Goal: Check status: Check status

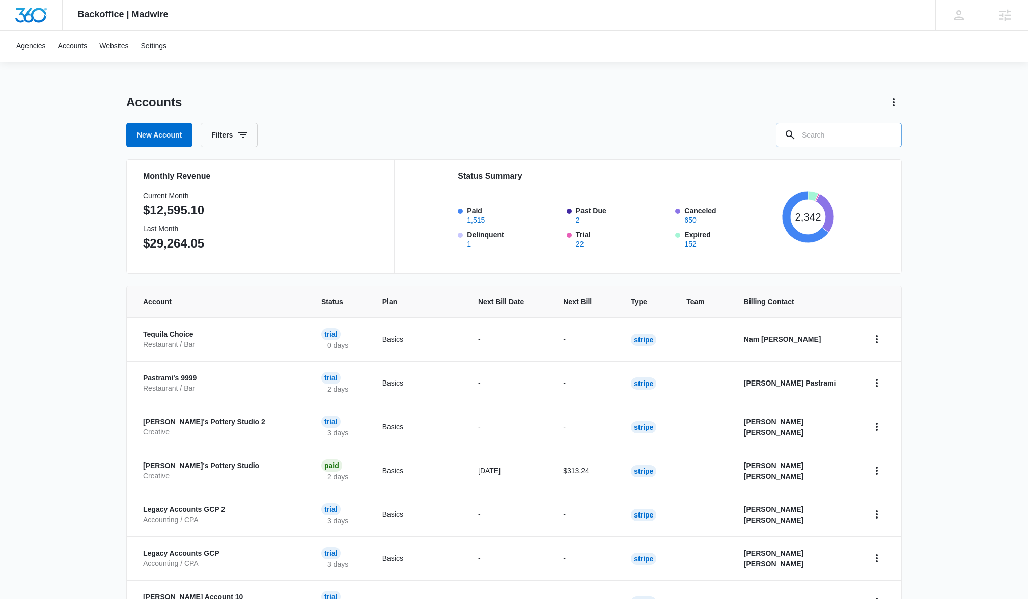
click at [809, 132] on input "text" at bounding box center [839, 135] width 126 height 24
type input "hold Tes"
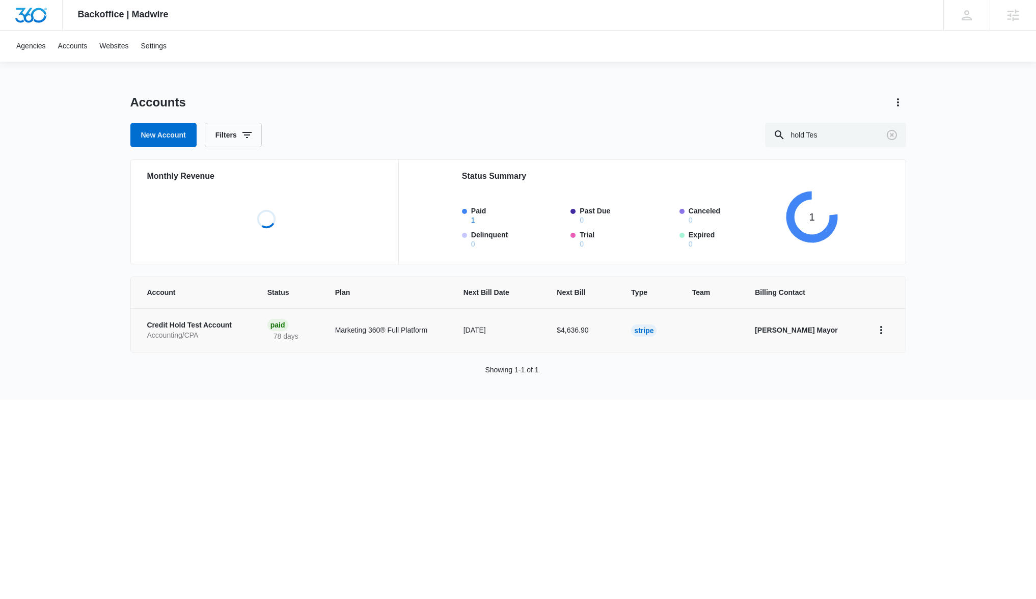
click at [238, 323] on p "Credit Hold Test Account" at bounding box center [195, 325] width 96 height 10
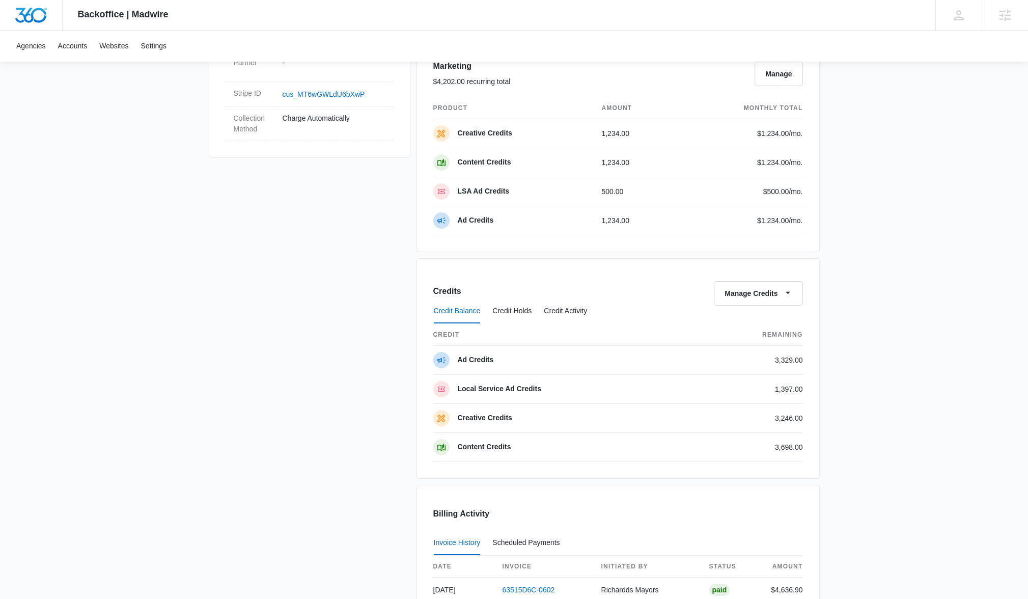
scroll to position [625, 0]
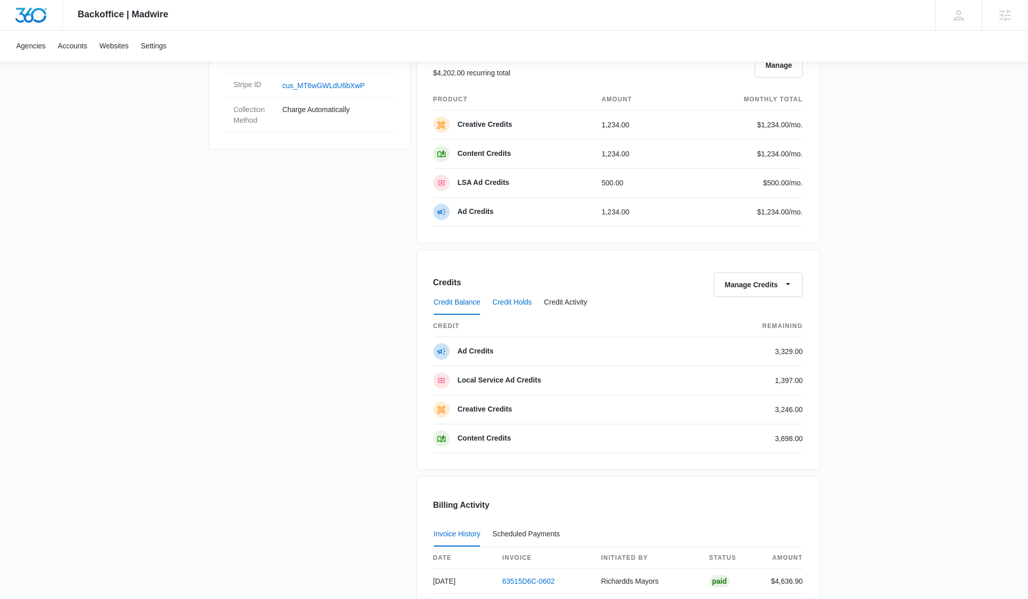
click at [528, 299] on button "Credit Holds" at bounding box center [512, 302] width 39 height 24
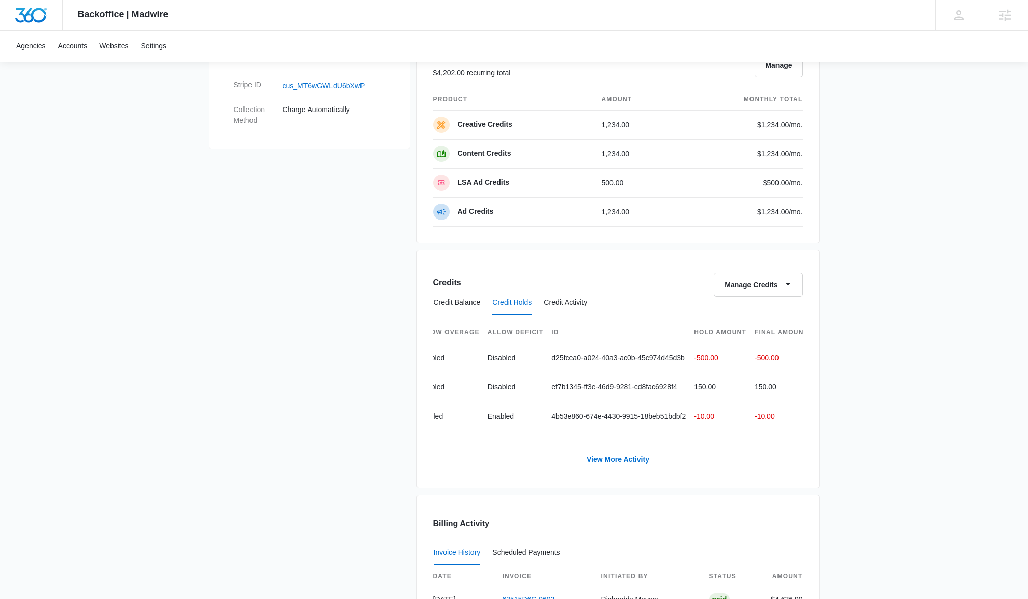
scroll to position [0, 383]
click at [584, 306] on button "Credit Activity" at bounding box center [565, 302] width 43 height 24
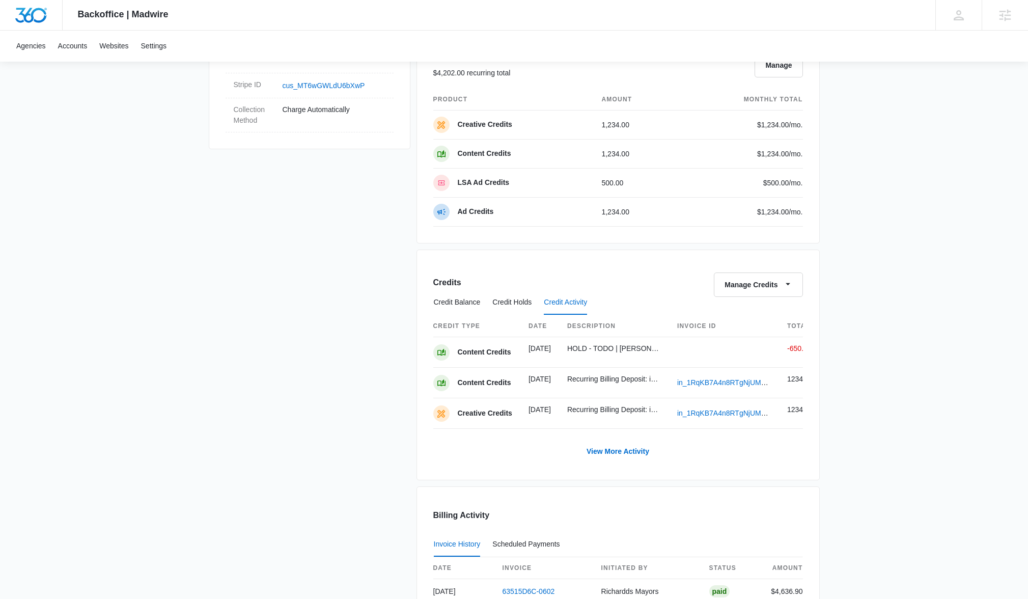
scroll to position [0, 11]
click at [515, 301] on button "Credit Holds" at bounding box center [512, 302] width 39 height 24
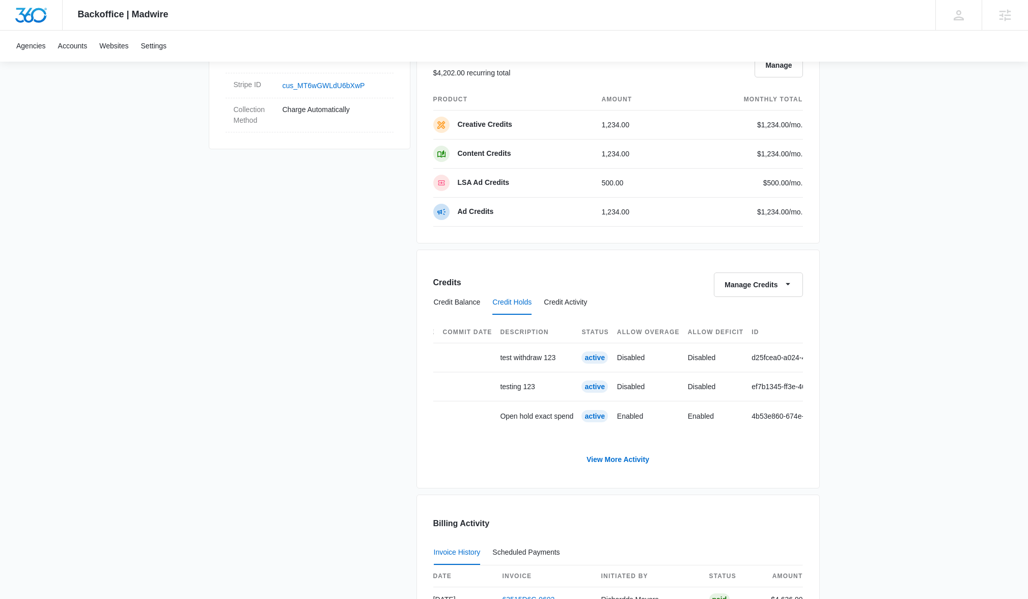
scroll to position [0, 0]
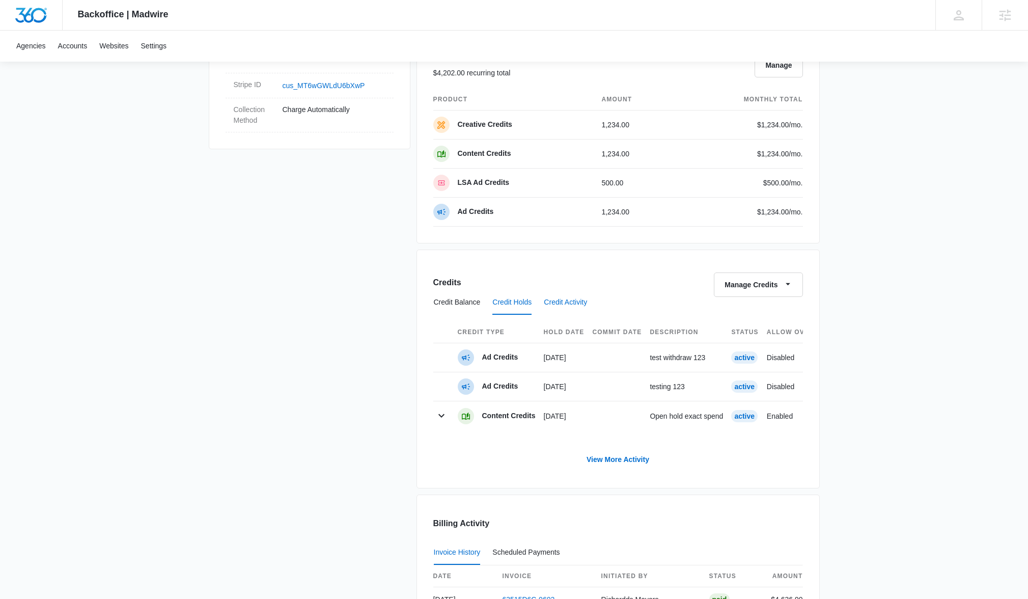
click at [582, 299] on button "Credit Activity" at bounding box center [565, 302] width 43 height 24
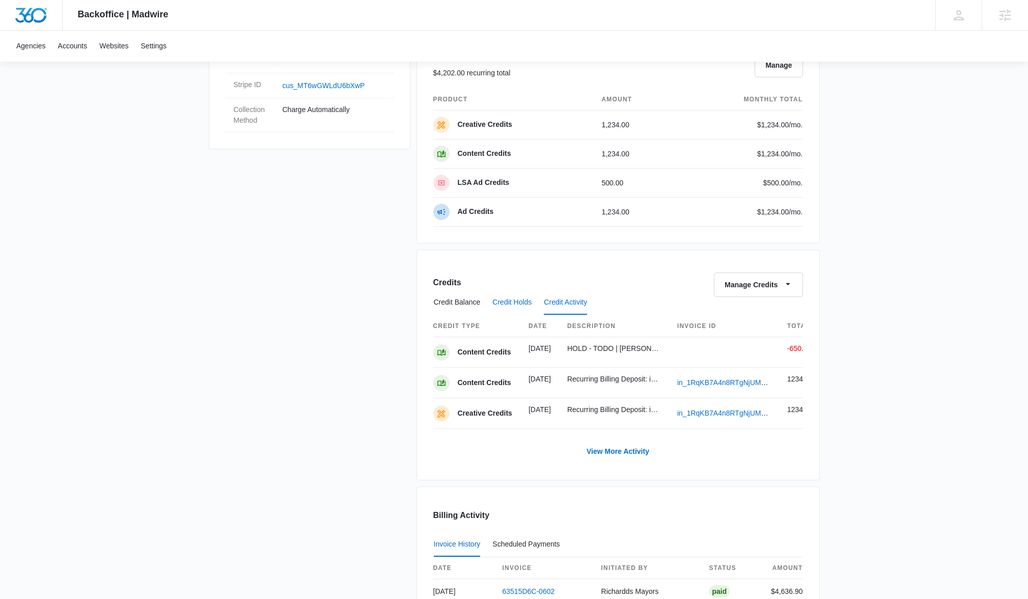
click at [508, 301] on button "Credit Holds" at bounding box center [512, 302] width 39 height 24
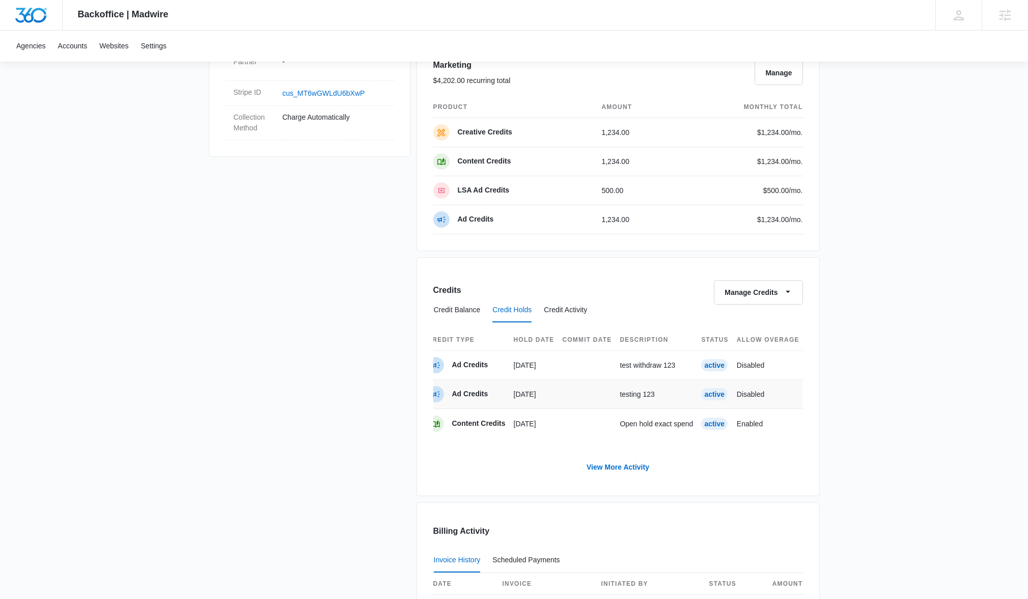
scroll to position [612, 0]
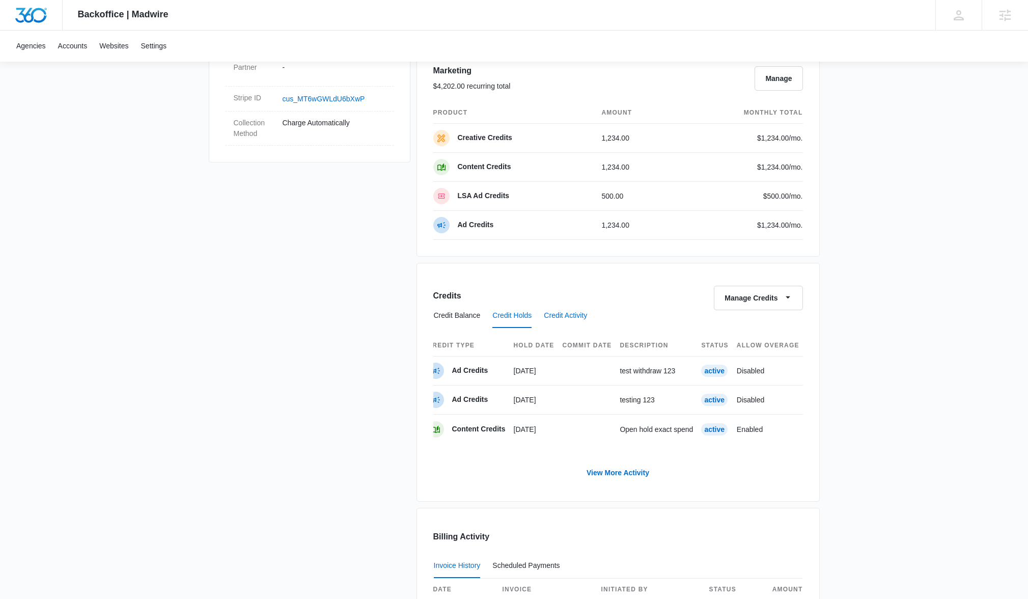
click at [573, 321] on button "Credit Activity" at bounding box center [565, 316] width 43 height 24
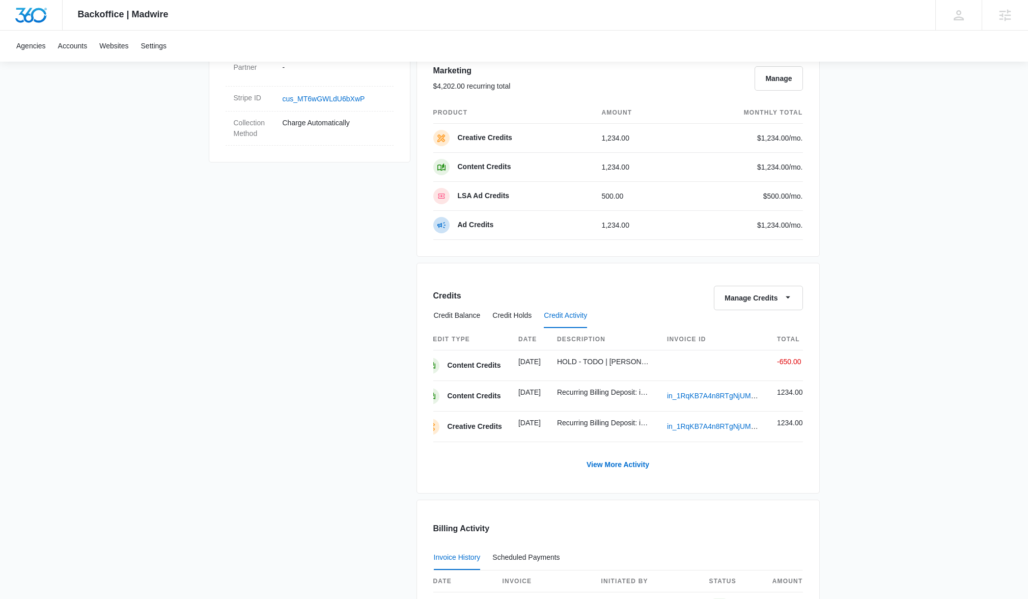
scroll to position [0, 0]
click at [632, 474] on link "View More Activity" at bounding box center [618, 464] width 83 height 24
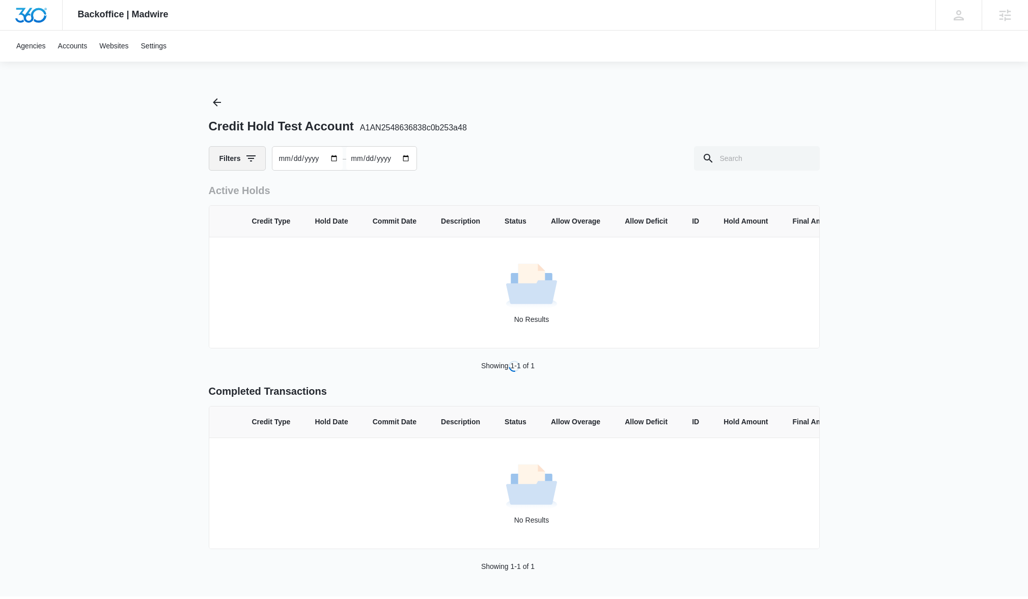
click at [232, 161] on button "Filters" at bounding box center [237, 158] width 57 height 24
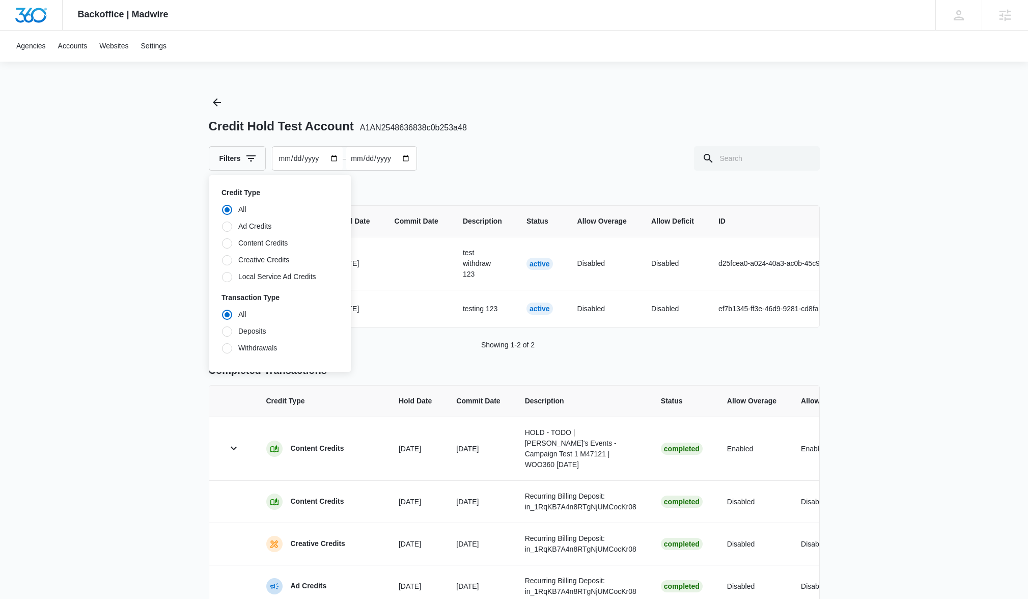
click at [556, 157] on div "Filters Credit Type All Ad Credits Content Credits Creative Credits Local Servi…" at bounding box center [514, 158] width 611 height 24
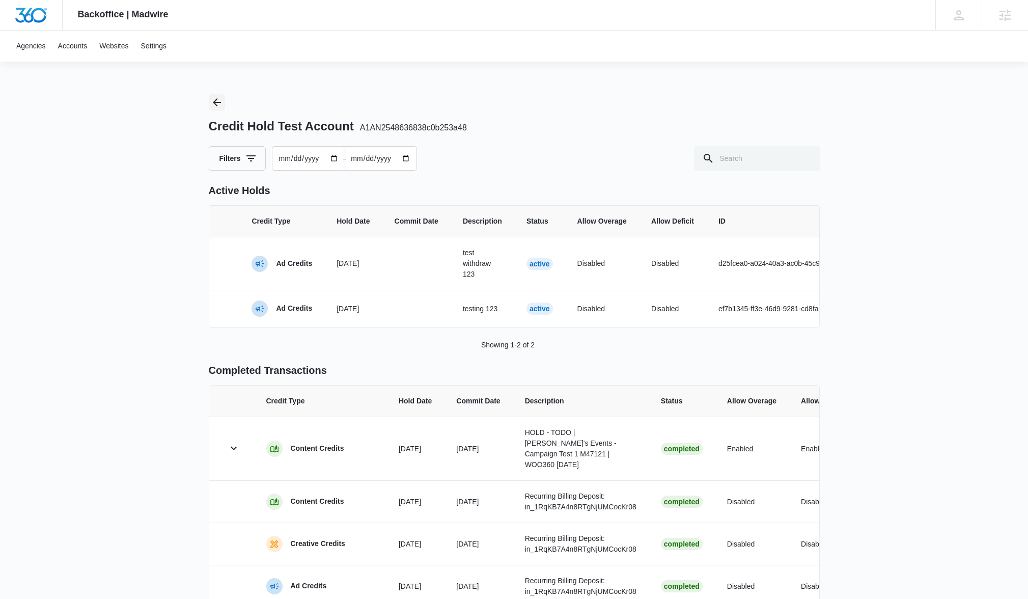
click at [219, 100] on icon "Back" at bounding box center [217, 102] width 12 height 12
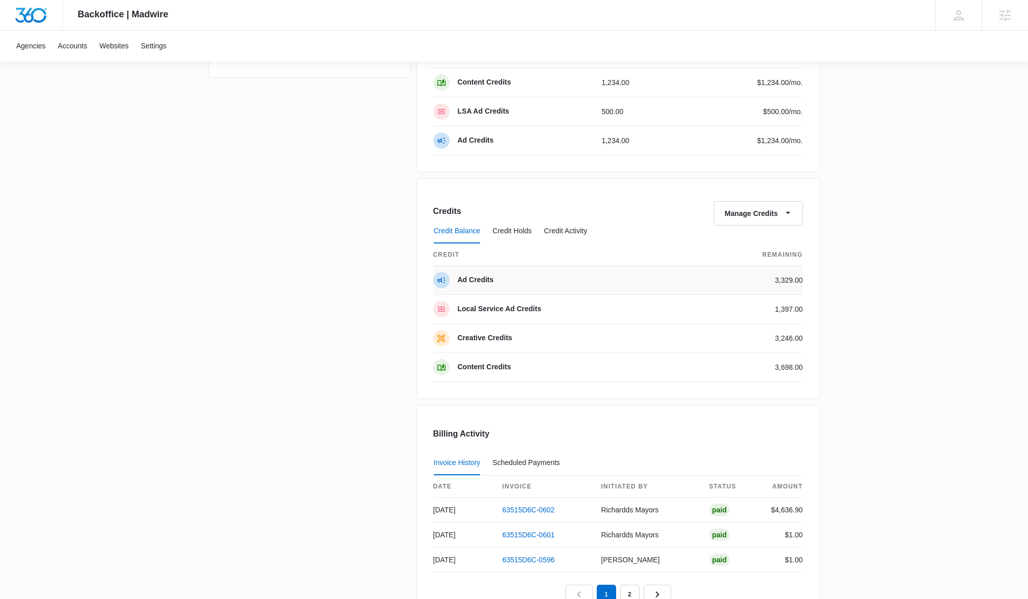
scroll to position [648, 0]
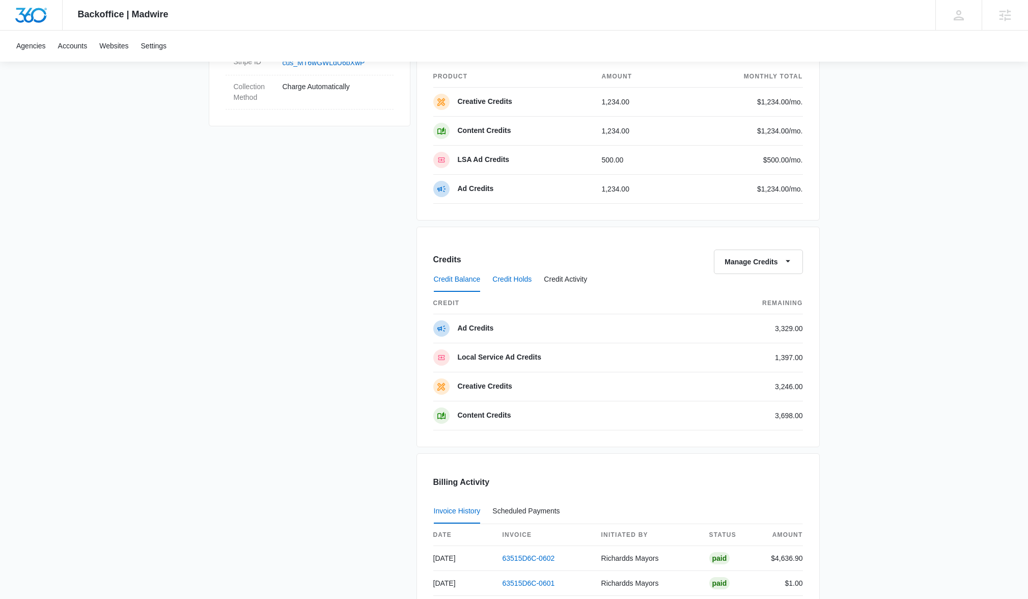
click at [524, 274] on button "Credit Holds" at bounding box center [512, 279] width 39 height 24
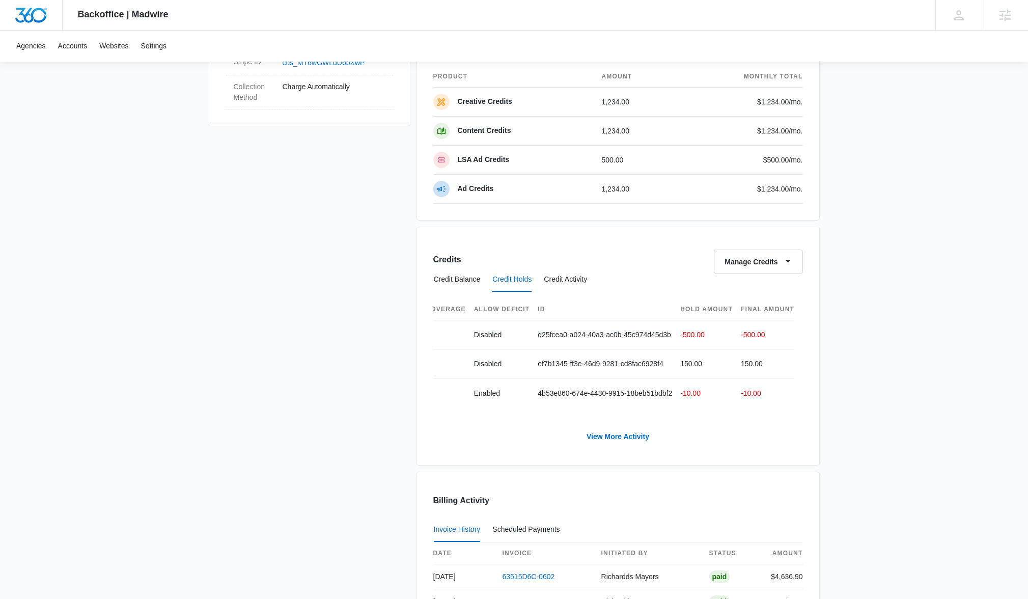
scroll to position [0, 383]
click at [578, 284] on button "Credit Activity" at bounding box center [565, 279] width 43 height 24
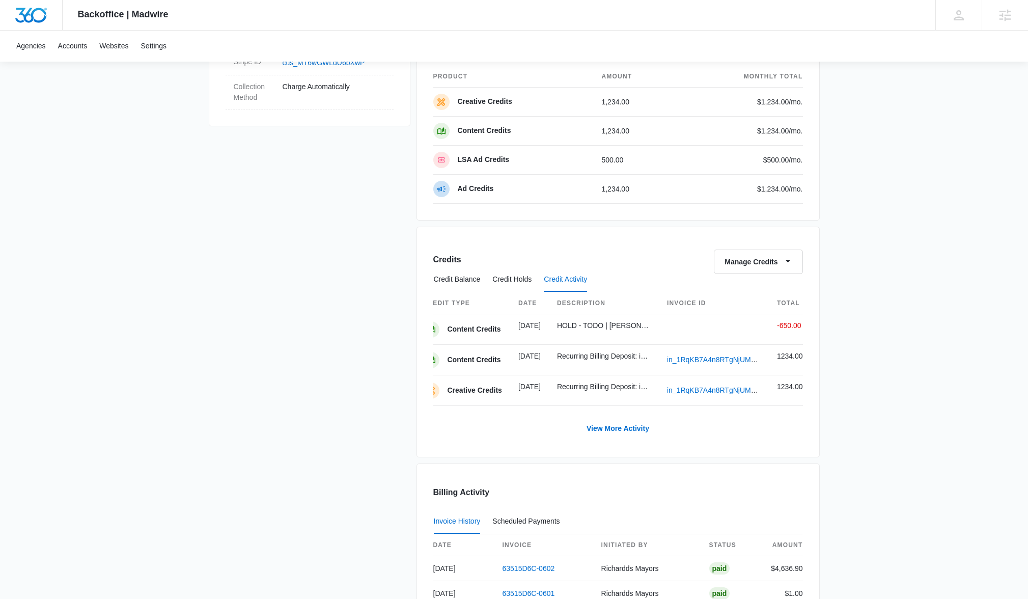
scroll to position [0, 0]
click at [523, 281] on button "Credit Holds" at bounding box center [512, 279] width 39 height 24
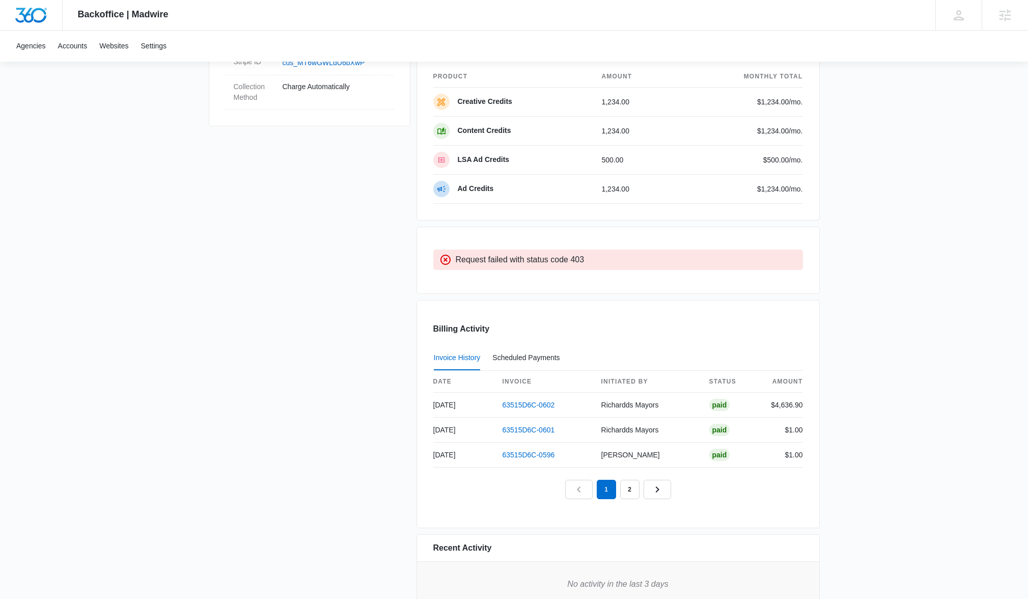
scroll to position [648, 0]
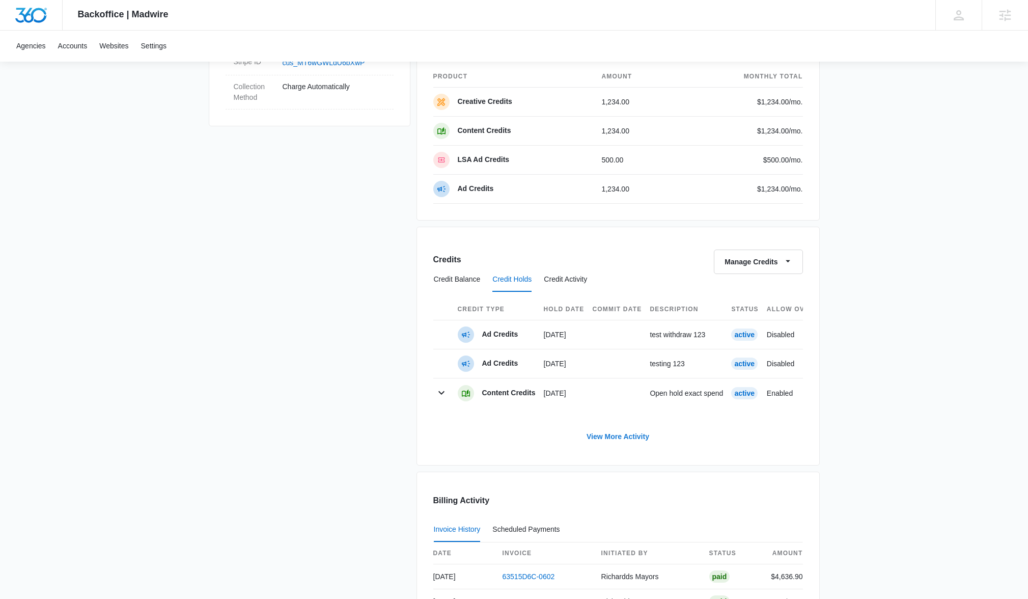
click at [639, 444] on link "View More Activity" at bounding box center [618, 436] width 83 height 24
